Goal: Task Accomplishment & Management: Use online tool/utility

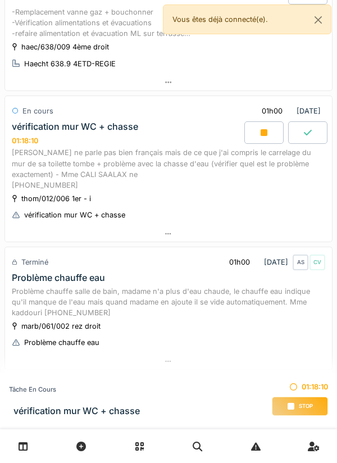
scroll to position [252, 0]
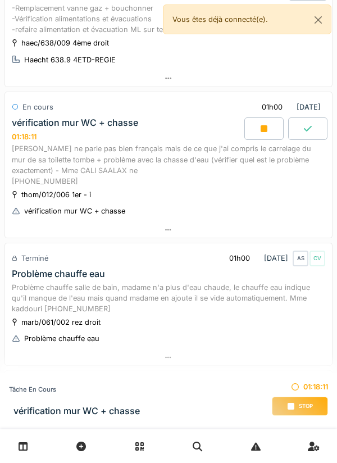
click at [40, 233] on div at bounding box center [168, 230] width 327 height 16
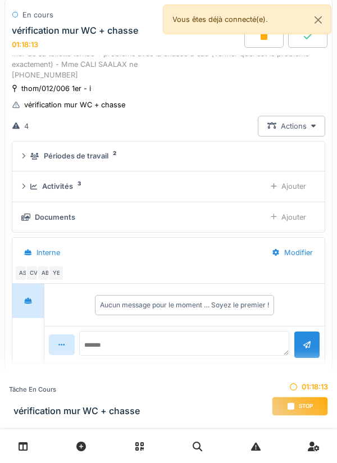
scroll to position [366, 0]
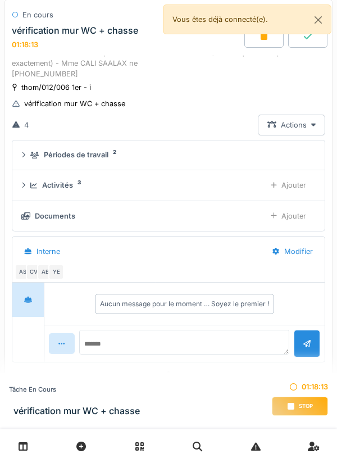
click at [27, 272] on div "CV" at bounding box center [34, 272] width 16 height 16
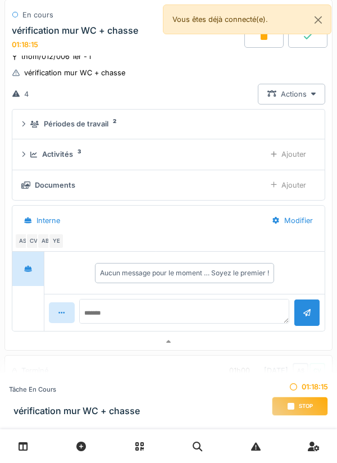
scroll to position [398, 0]
click at [42, 241] on div "AB" at bounding box center [45, 241] width 16 height 16
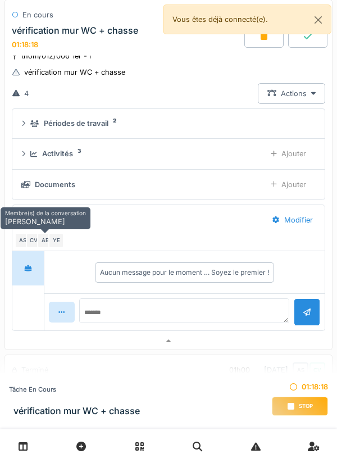
click at [16, 243] on div "AS" at bounding box center [23, 241] width 16 height 16
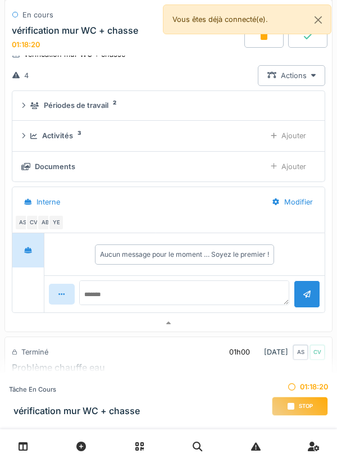
scroll to position [427, 0]
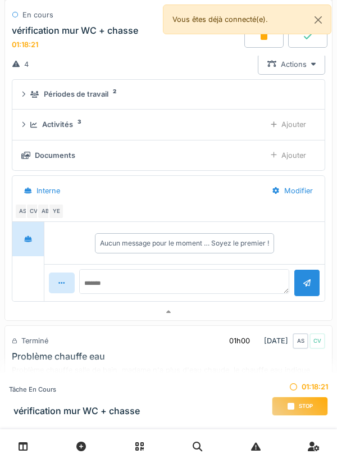
click at [36, 213] on div "CV" at bounding box center [34, 212] width 16 height 16
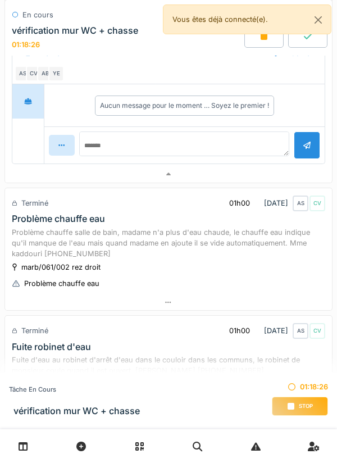
click at [253, 179] on div at bounding box center [168, 174] width 327 height 16
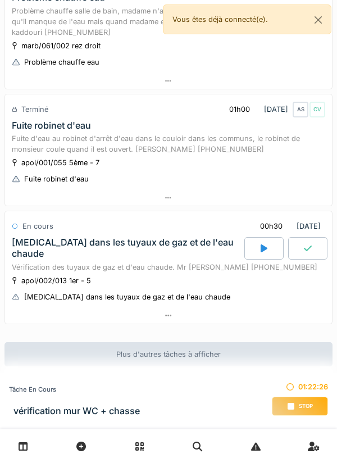
scroll to position [529, 0]
click at [310, 403] on span "Stop" at bounding box center [306, 407] width 14 height 8
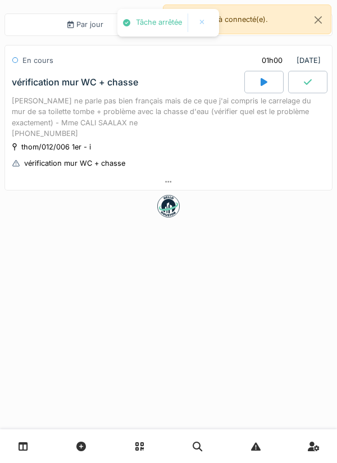
scroll to position [0, 0]
click at [209, 183] on div at bounding box center [168, 182] width 327 height 16
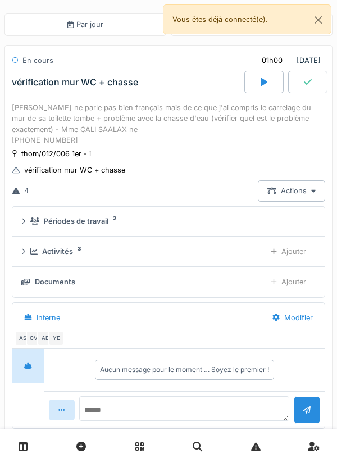
click at [294, 253] on div "Ajouter" at bounding box center [289, 251] width 55 height 21
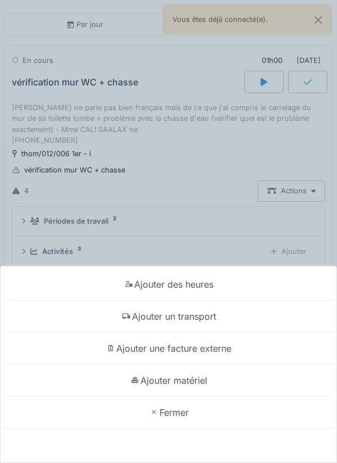
click at [248, 226] on div "Ajouter des heures Ajouter un transport Ajouter une facture externe Ajouter mat…" at bounding box center [168, 231] width 337 height 463
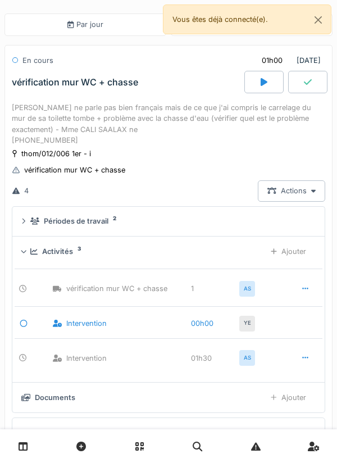
click at [206, 402] on div "Documents" at bounding box center [139, 398] width 236 height 11
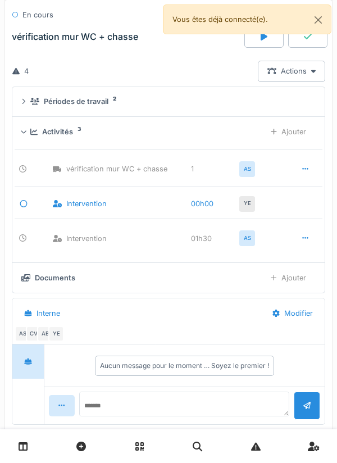
scroll to position [124, 0]
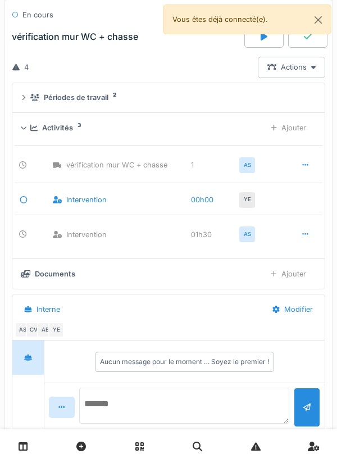
click at [175, 400] on textarea at bounding box center [184, 406] width 211 height 36
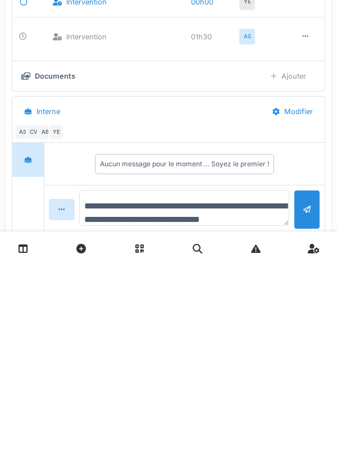
scroll to position [13, 0]
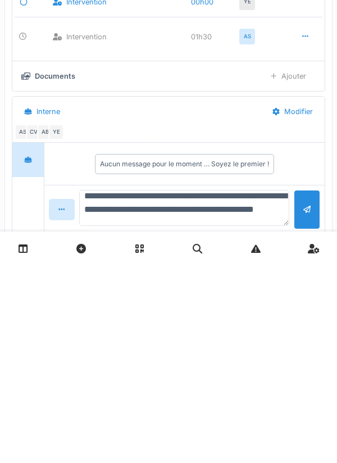
click at [249, 406] on textarea "**********" at bounding box center [184, 406] width 211 height 36
click at [214, 407] on textarea "**********" at bounding box center [184, 406] width 211 height 36
click at [244, 424] on textarea "**********" at bounding box center [184, 406] width 211 height 36
type textarea "**********"
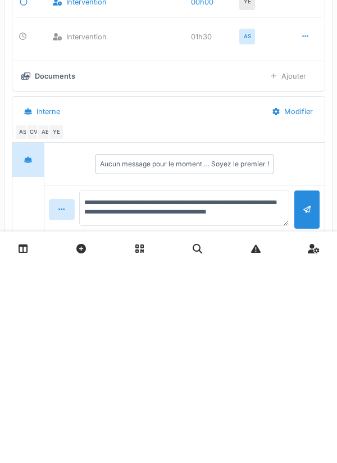
click at [305, 409] on div at bounding box center [307, 407] width 7 height 11
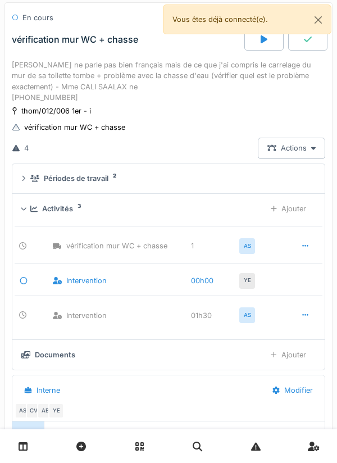
scroll to position [24, 0]
